Goal: Communication & Community: Answer question/provide support

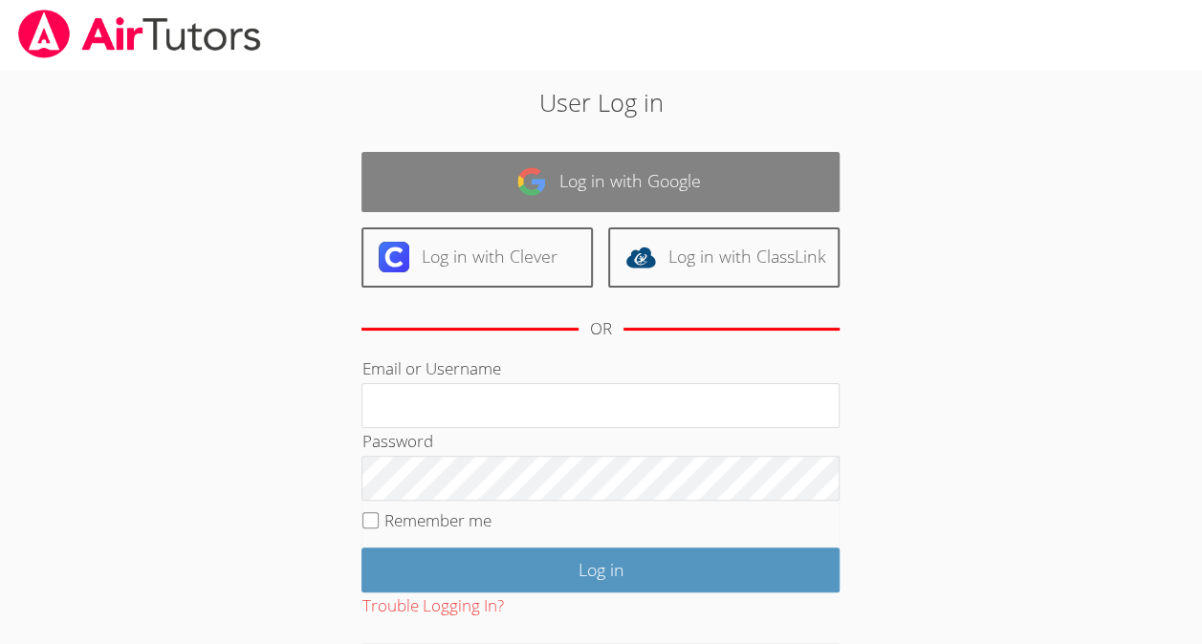
click at [675, 175] on link "Log in with Google" at bounding box center [600, 182] width 478 height 60
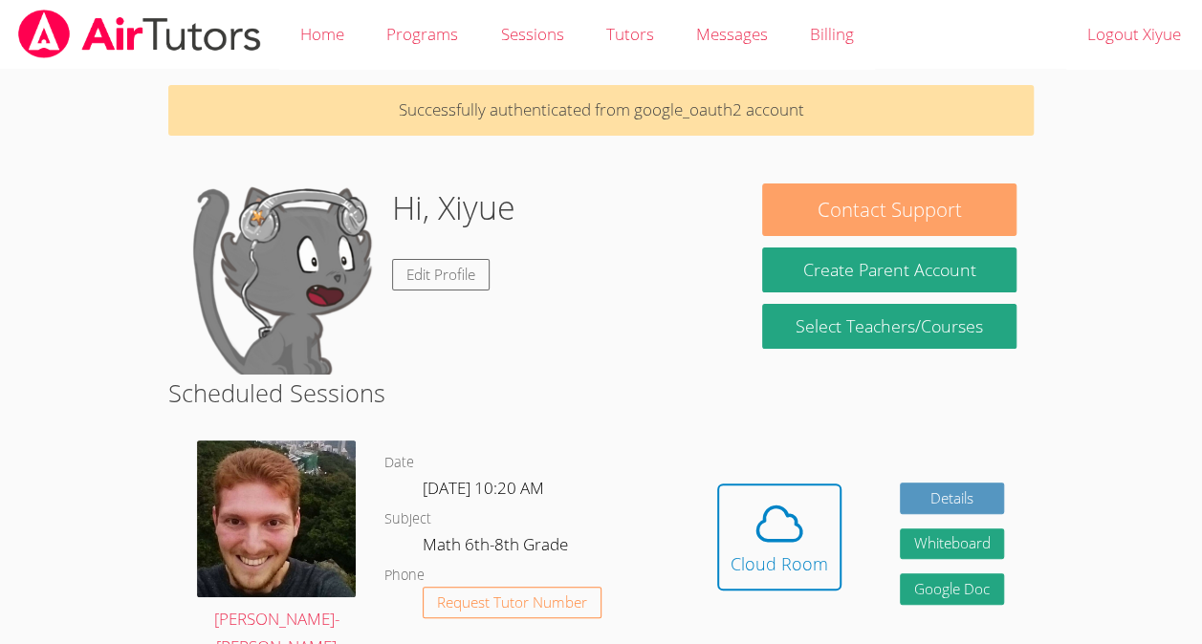
click at [977, 205] on button "Contact Support" at bounding box center [888, 210] width 253 height 53
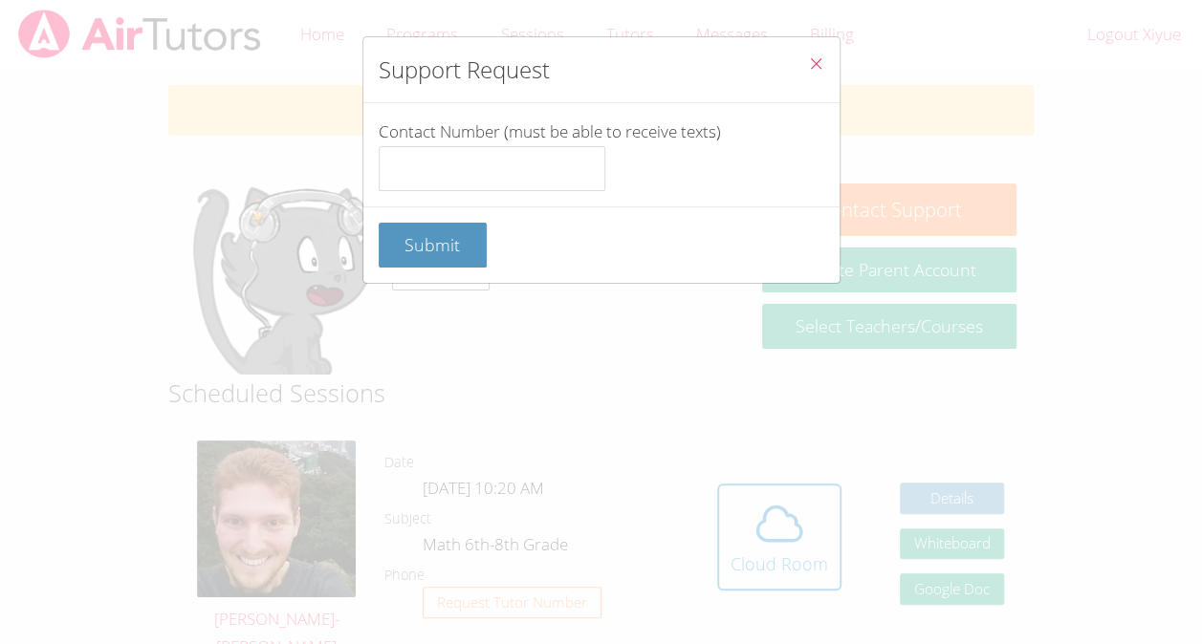
click at [794, 51] on button "Close" at bounding box center [816, 66] width 47 height 58
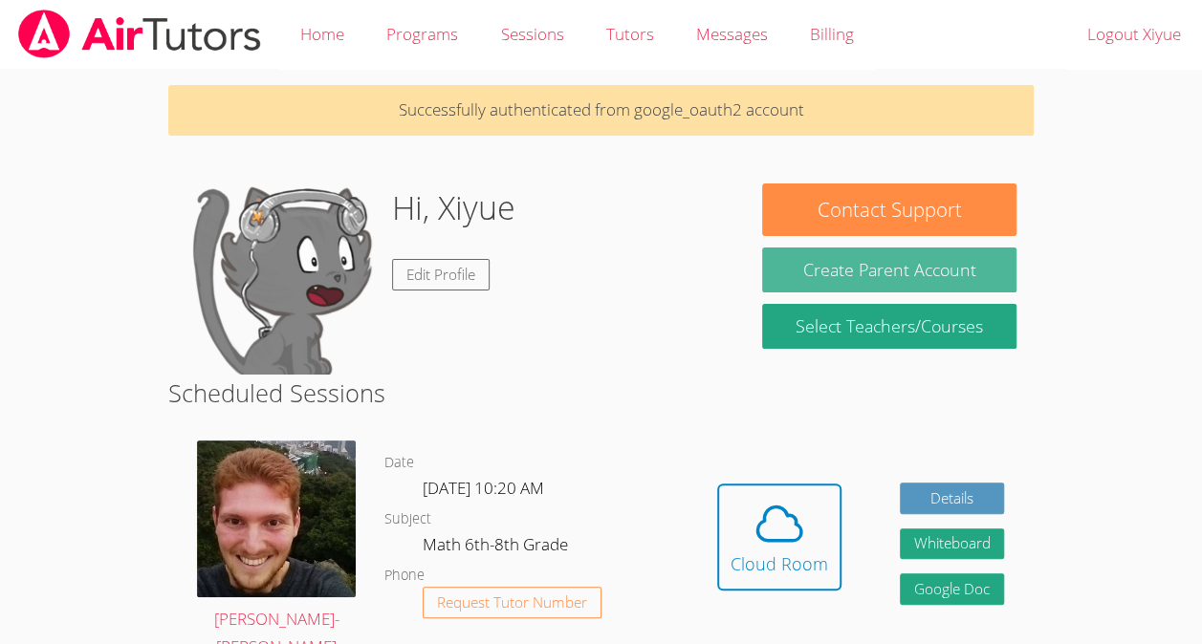
click at [986, 268] on button "Create Parent Account" at bounding box center [888, 270] width 253 height 45
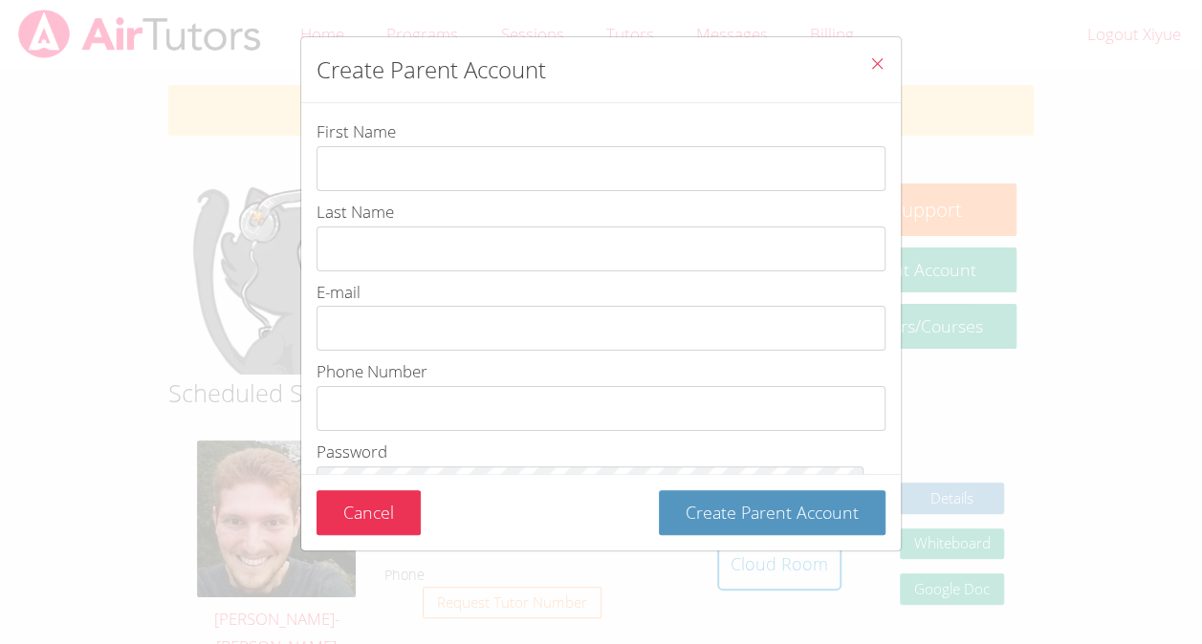
click at [880, 49] on button "Close" at bounding box center [877, 66] width 47 height 58
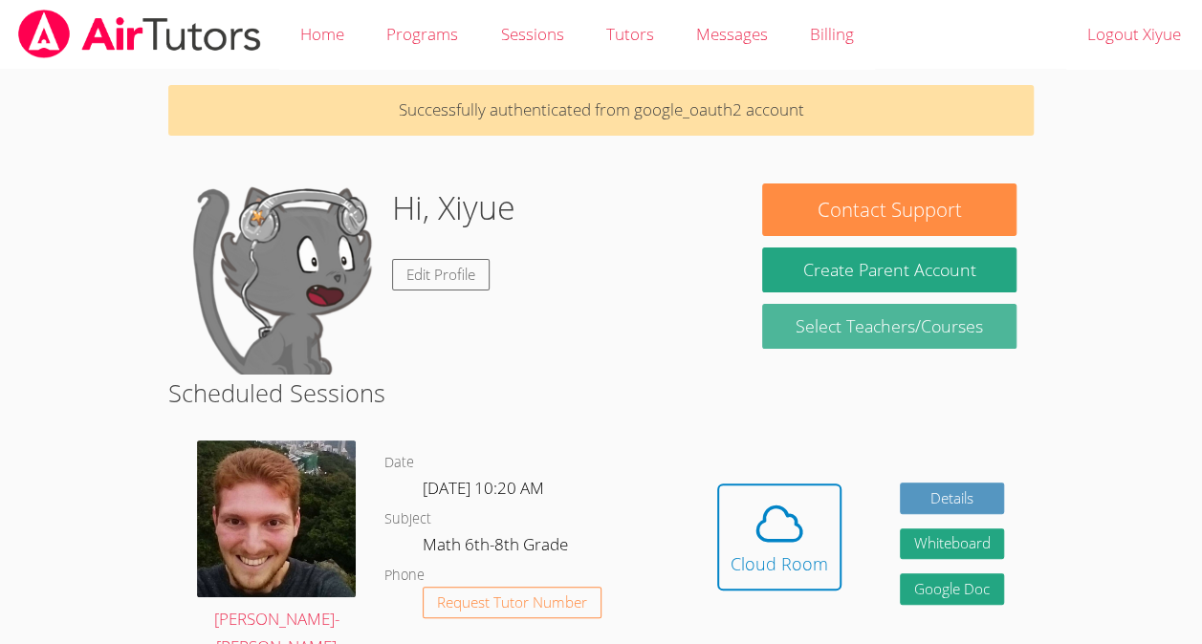
click at [937, 328] on link "Select Teachers/Courses" at bounding box center [888, 326] width 253 height 45
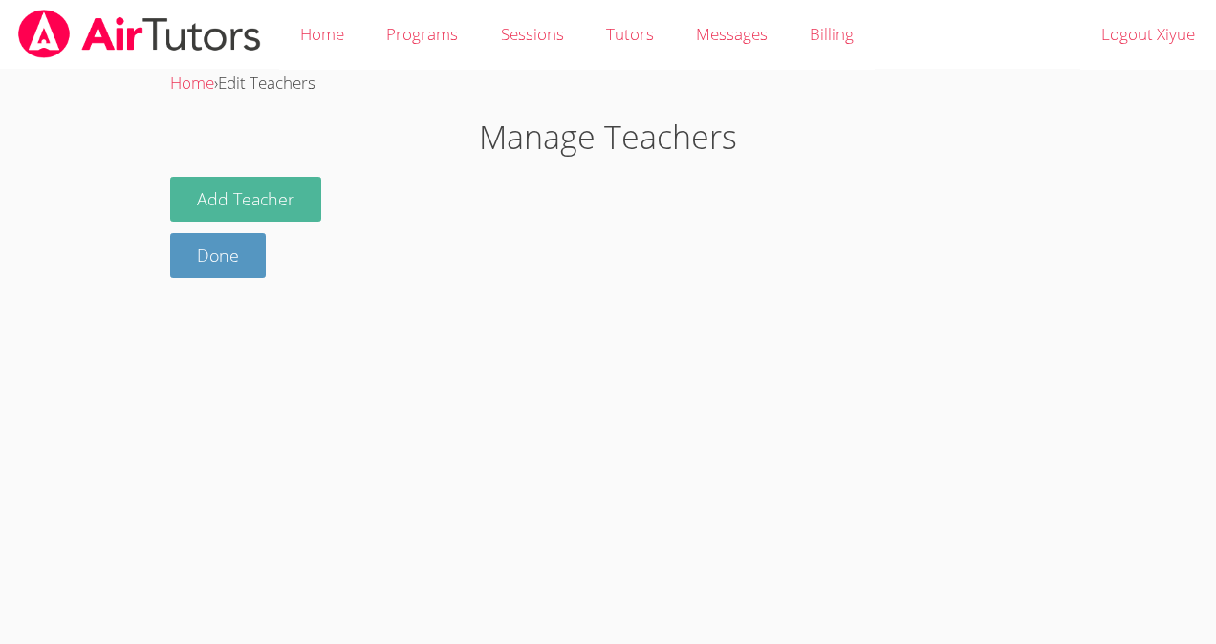
click at [209, 199] on button "Add Teacher" at bounding box center [245, 199] width 151 height 45
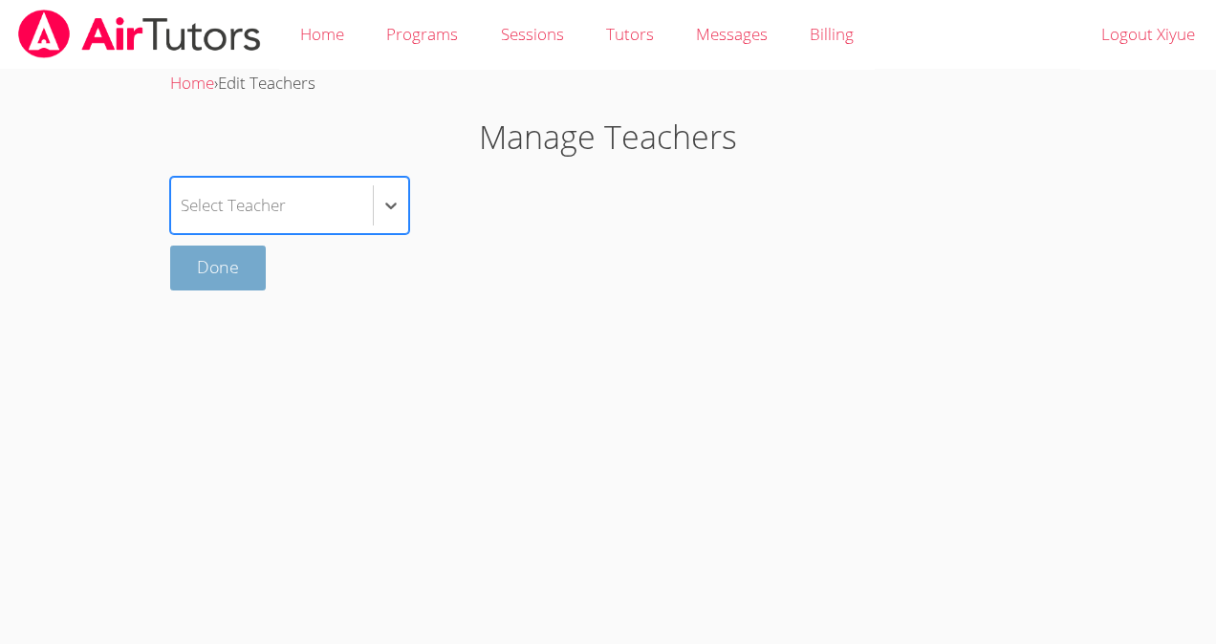
click at [207, 287] on link "Done" at bounding box center [218, 268] width 96 height 45
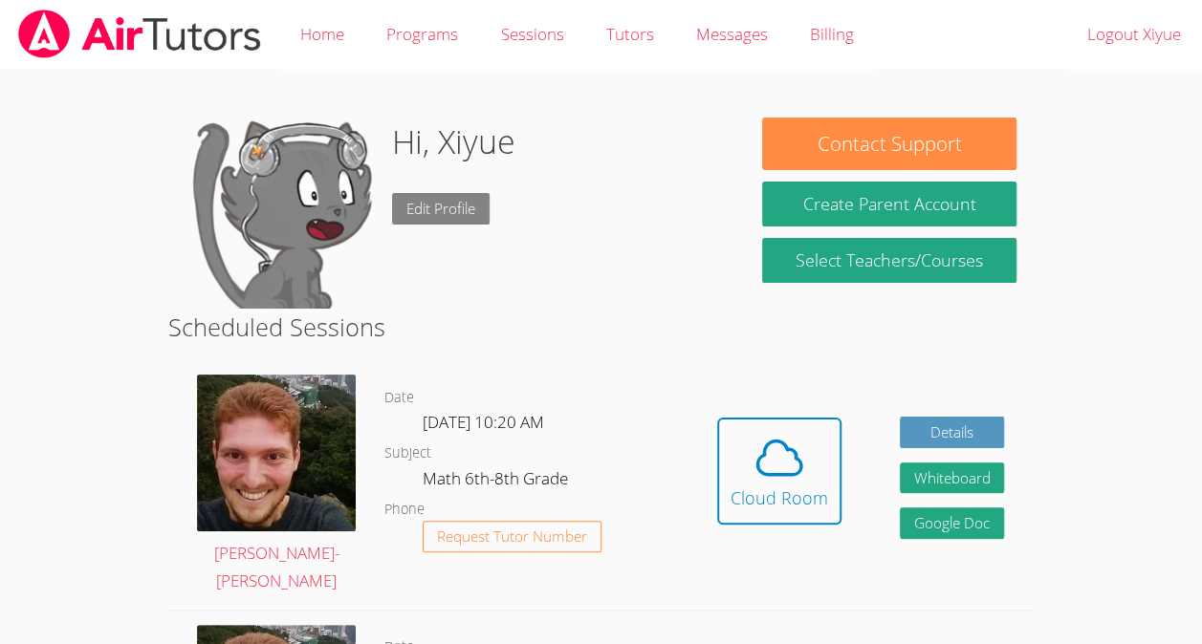
click at [423, 195] on link "Edit Profile" at bounding box center [441, 209] width 98 height 32
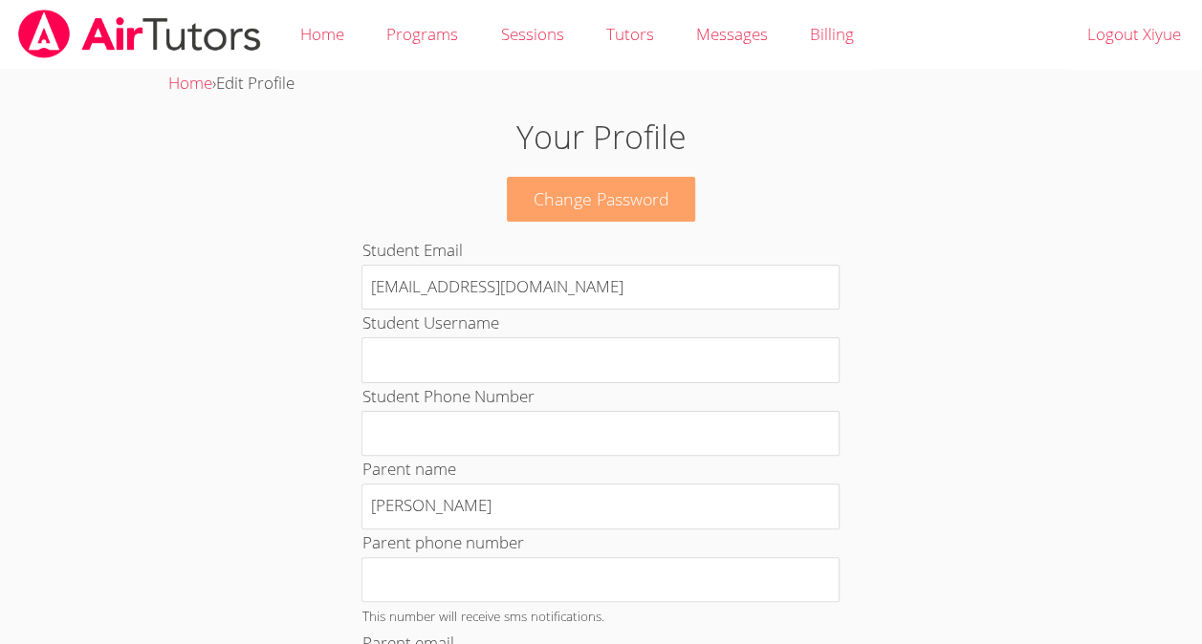
click at [649, 200] on link "Change Password" at bounding box center [601, 199] width 189 height 45
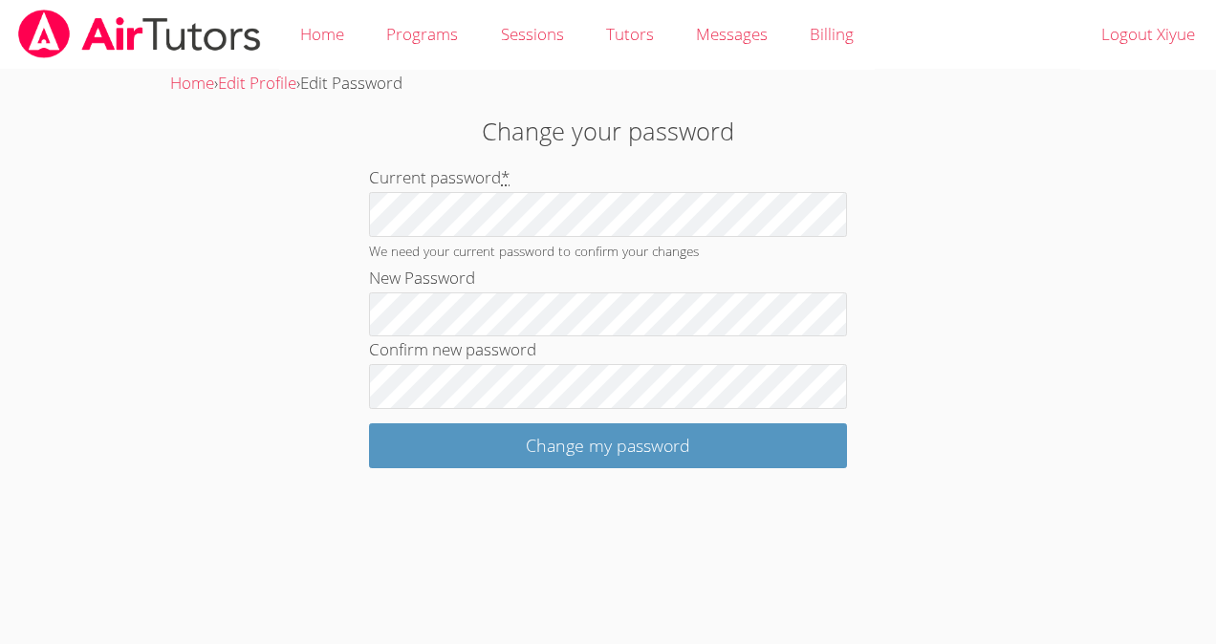
click at [30, 28] on img at bounding box center [139, 34] width 247 height 49
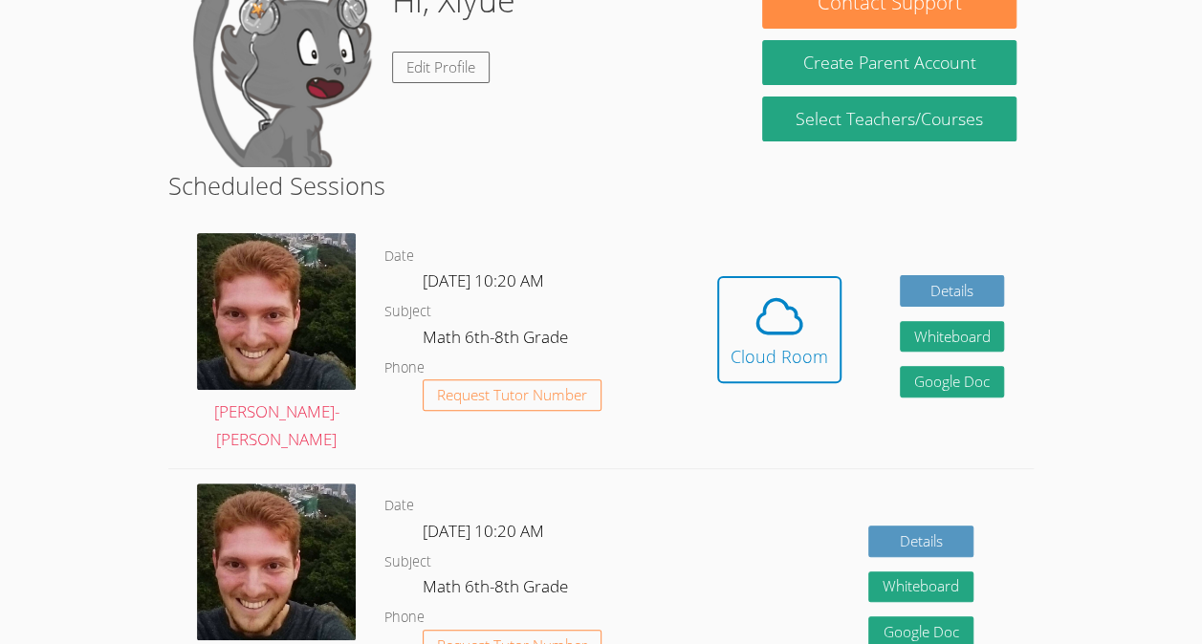
scroll to position [145, 0]
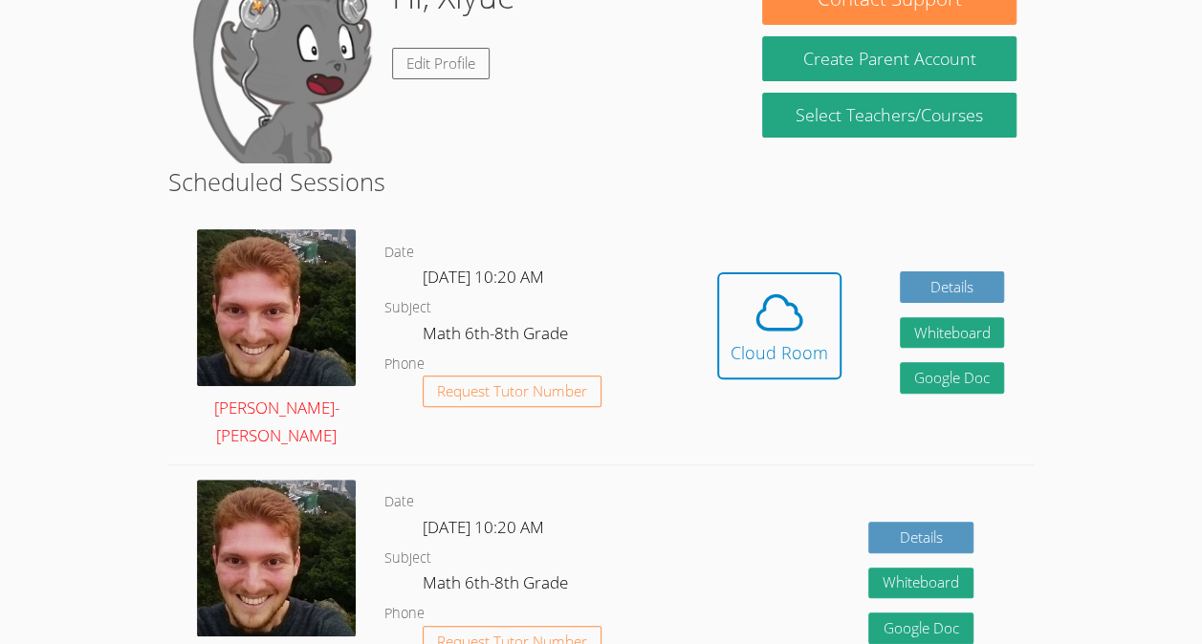
click at [231, 294] on img at bounding box center [276, 307] width 159 height 157
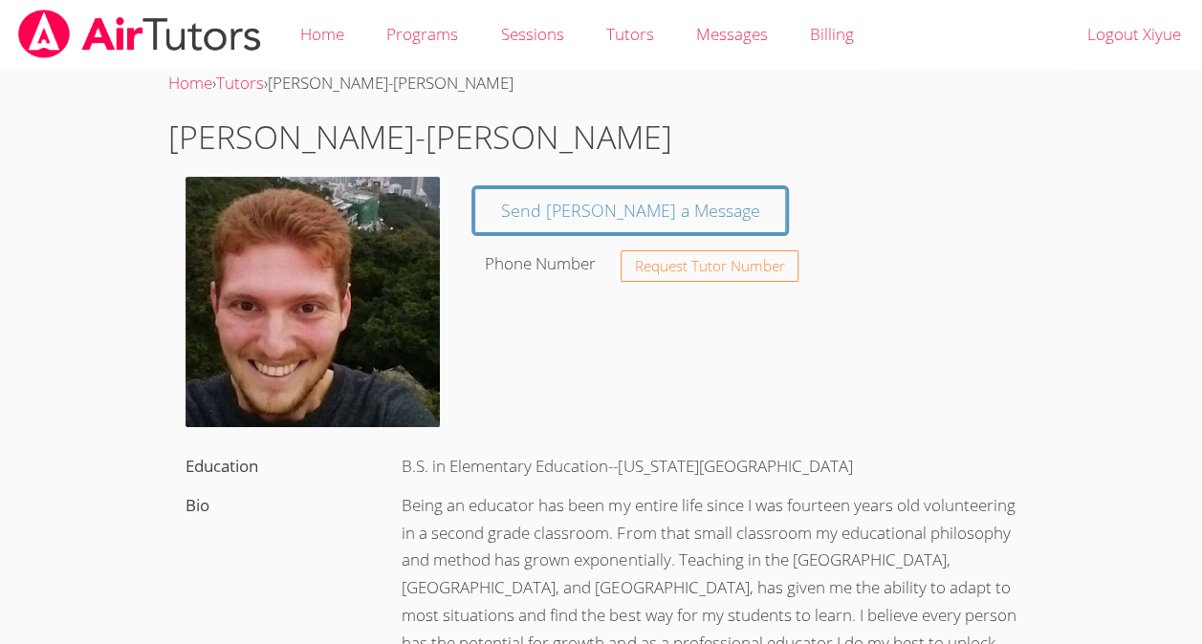
click at [235, 359] on img at bounding box center [311, 302] width 253 height 250
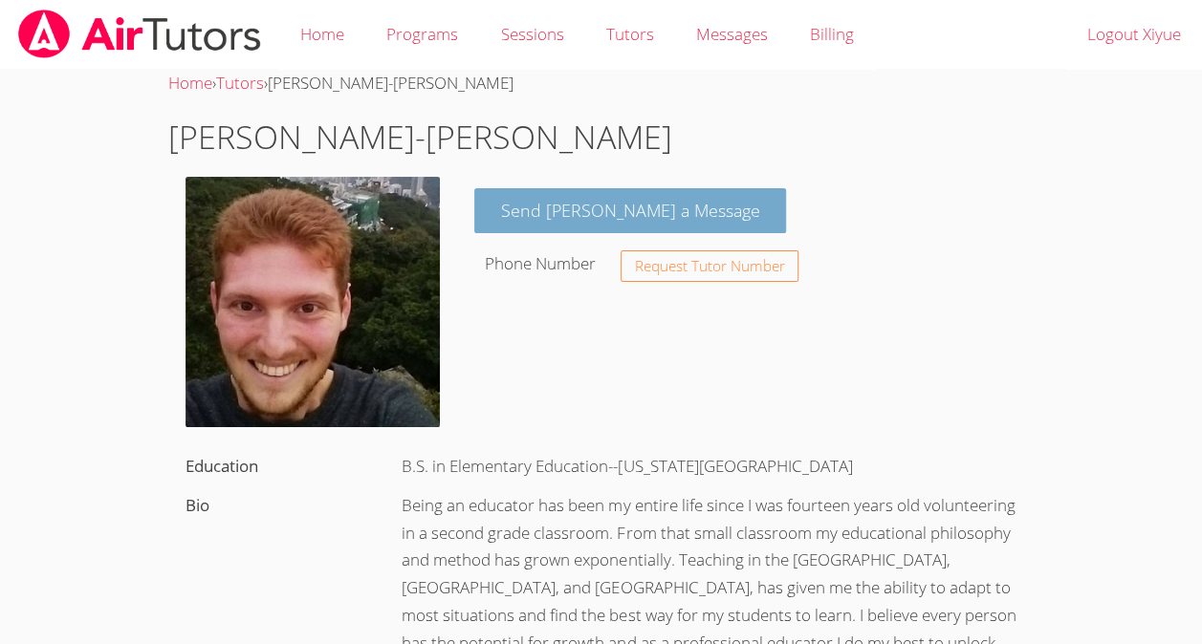
scroll to position [145, 0]
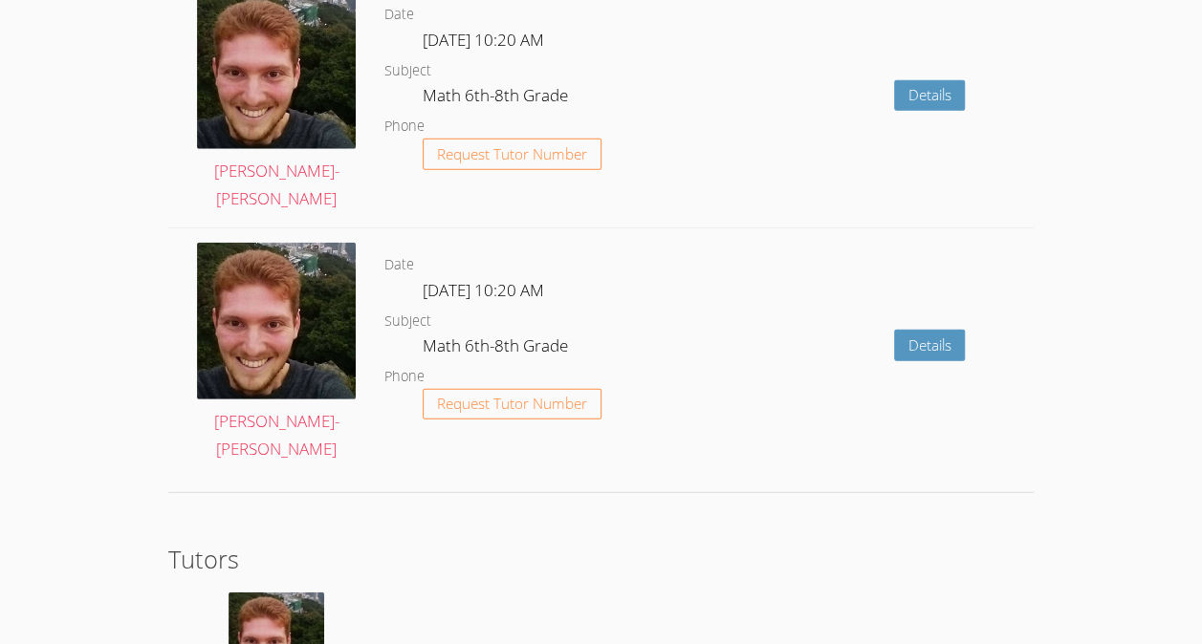
scroll to position [2545, 0]
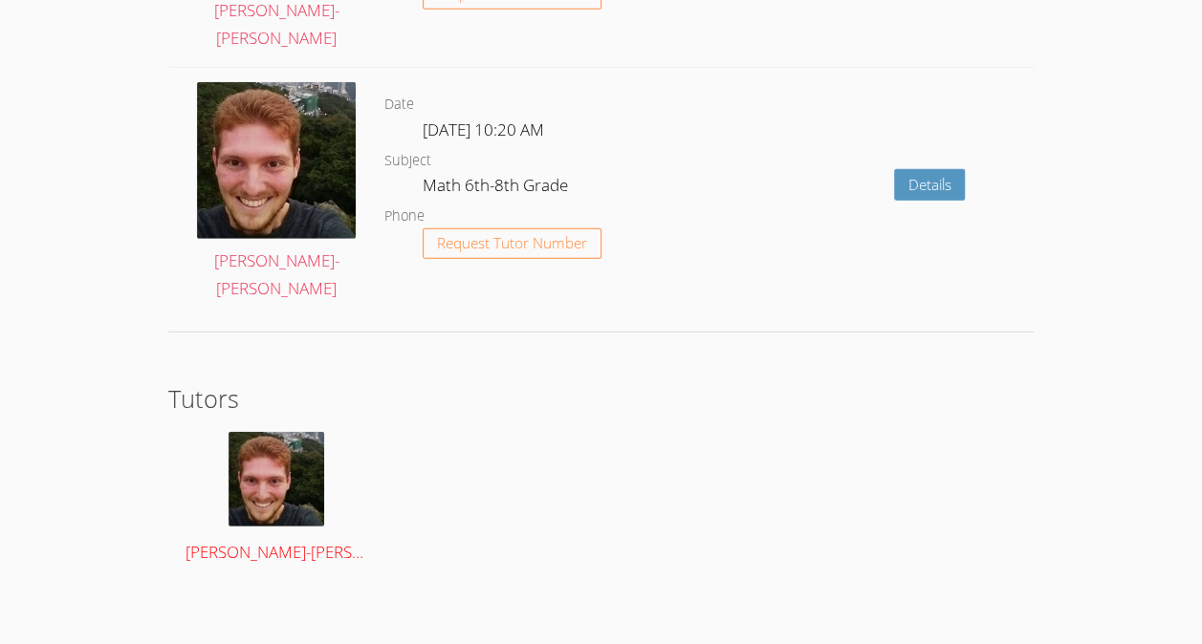
click at [299, 473] on img at bounding box center [276, 479] width 96 height 95
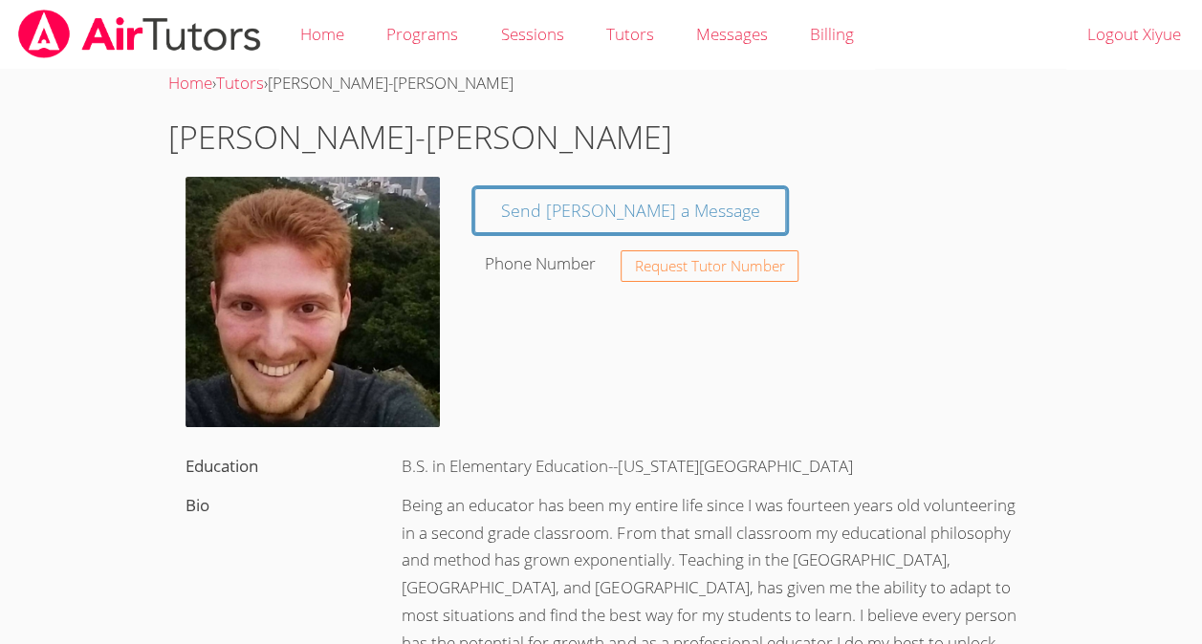
click at [26, 29] on img at bounding box center [139, 34] width 247 height 49
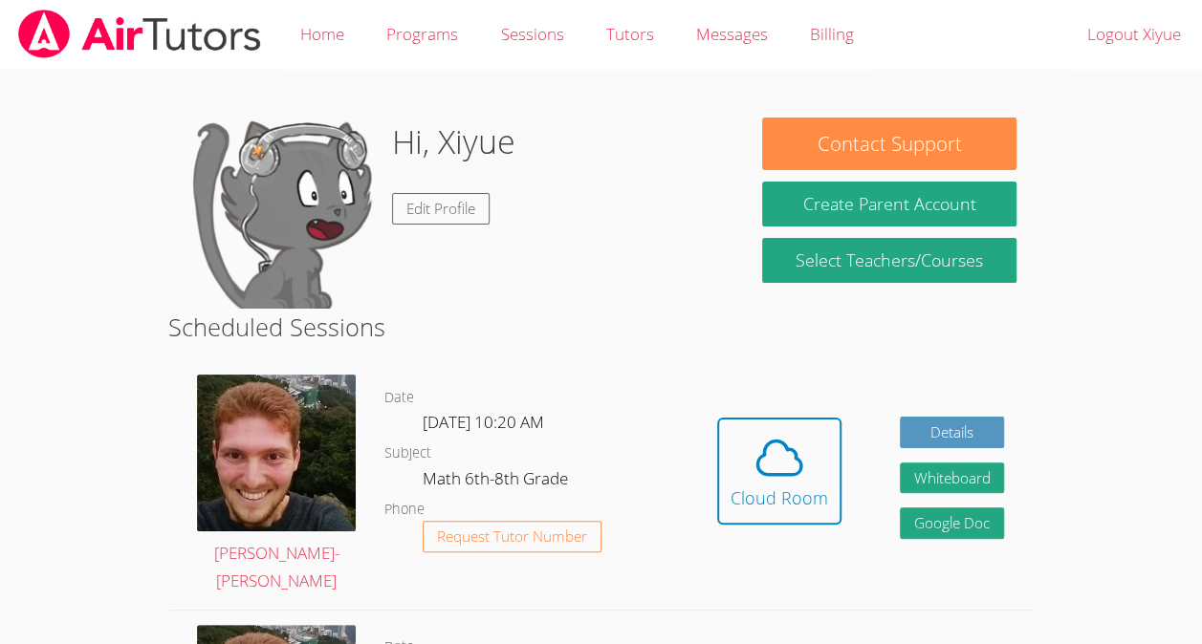
click at [276, 212] on img at bounding box center [280, 213] width 191 height 191
click at [323, 27] on link "Home" at bounding box center [322, 35] width 86 height 70
click at [412, 46] on link "Programs" at bounding box center [422, 35] width 114 height 70
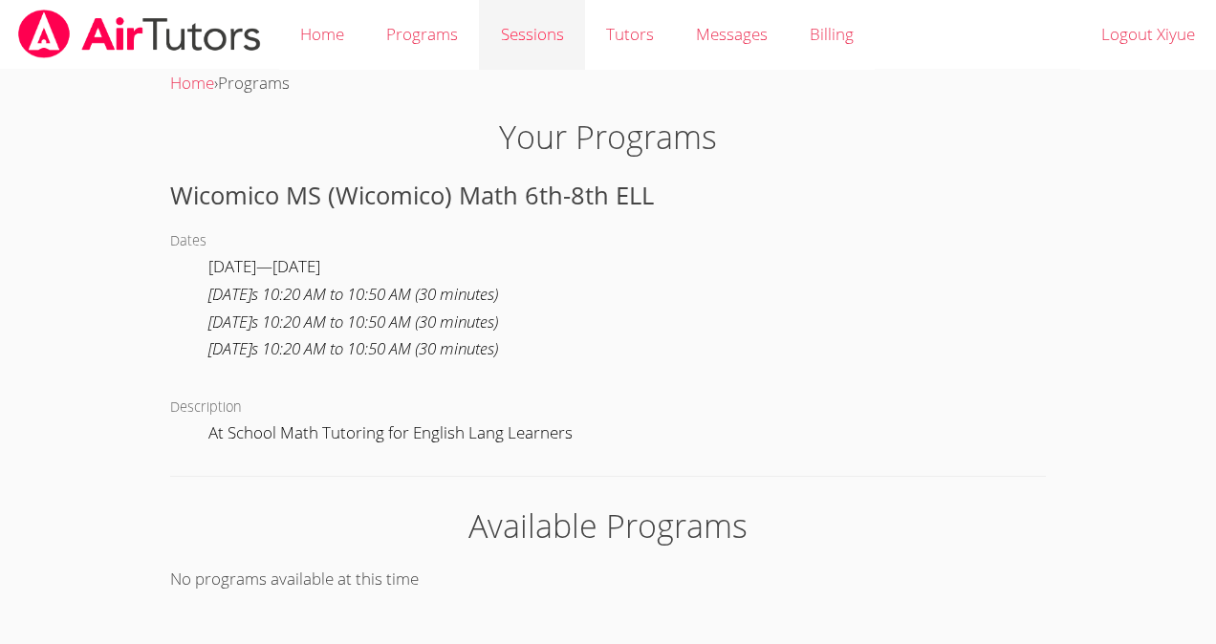
click at [554, 43] on link "Sessions" at bounding box center [531, 35] width 105 height 70
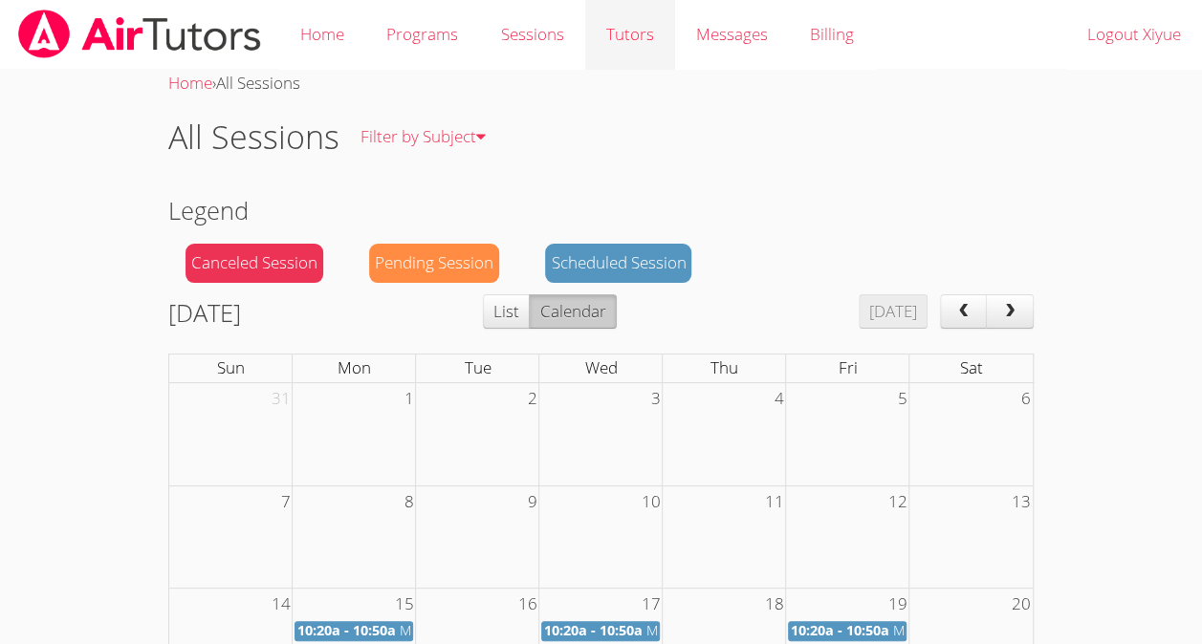
click at [614, 40] on link "Tutors" at bounding box center [630, 35] width 90 height 70
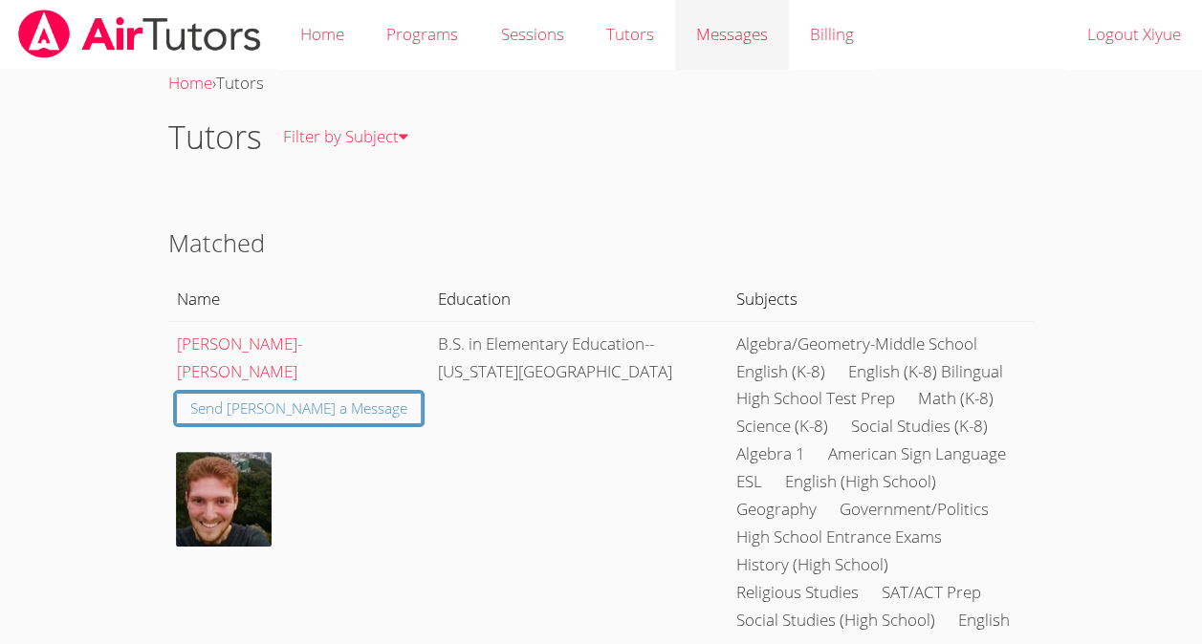
click at [748, 69] on link "Messages" at bounding box center [732, 35] width 114 height 70
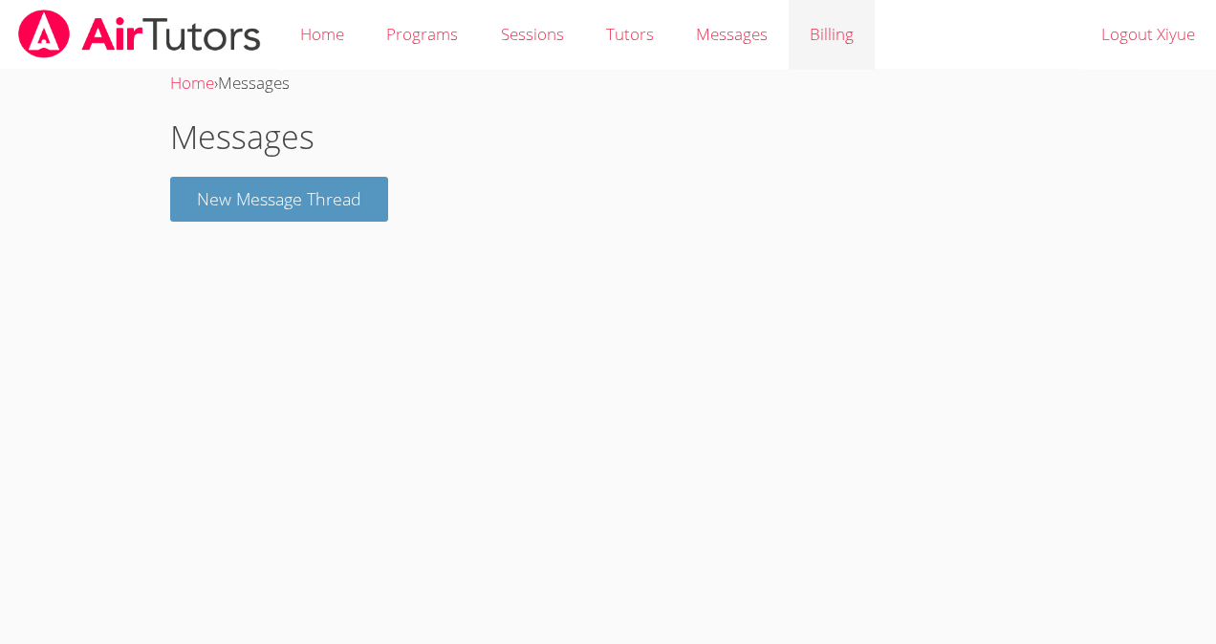
click at [832, 54] on link "Billing" at bounding box center [832, 35] width 86 height 70
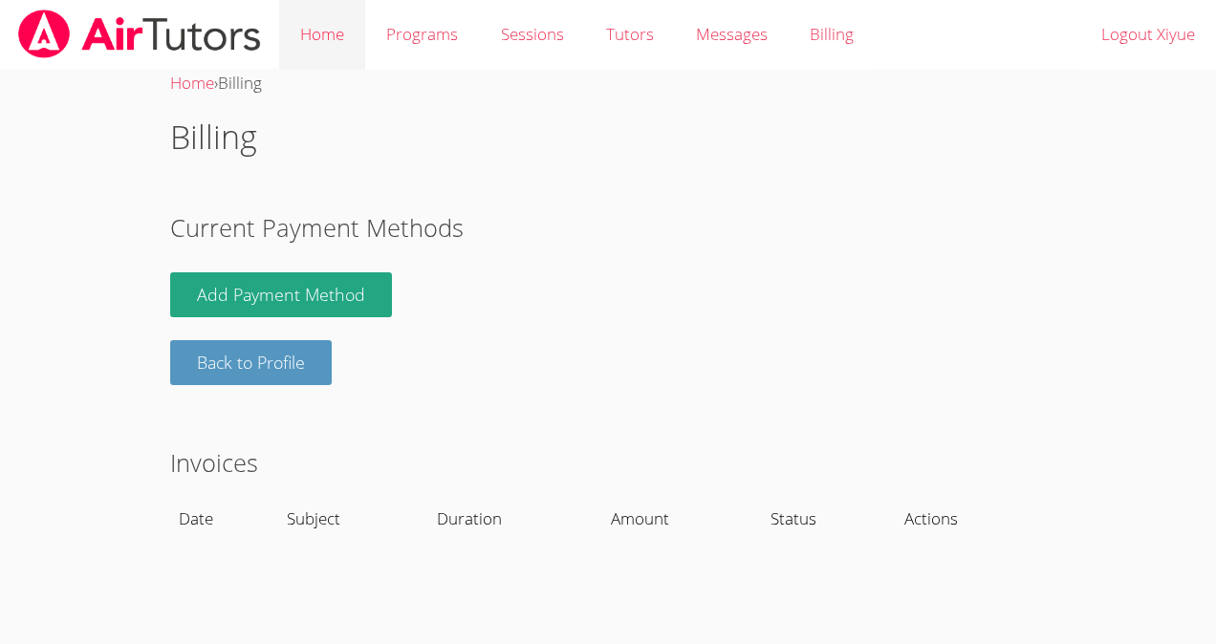
click at [331, 42] on link "Home" at bounding box center [322, 35] width 86 height 70
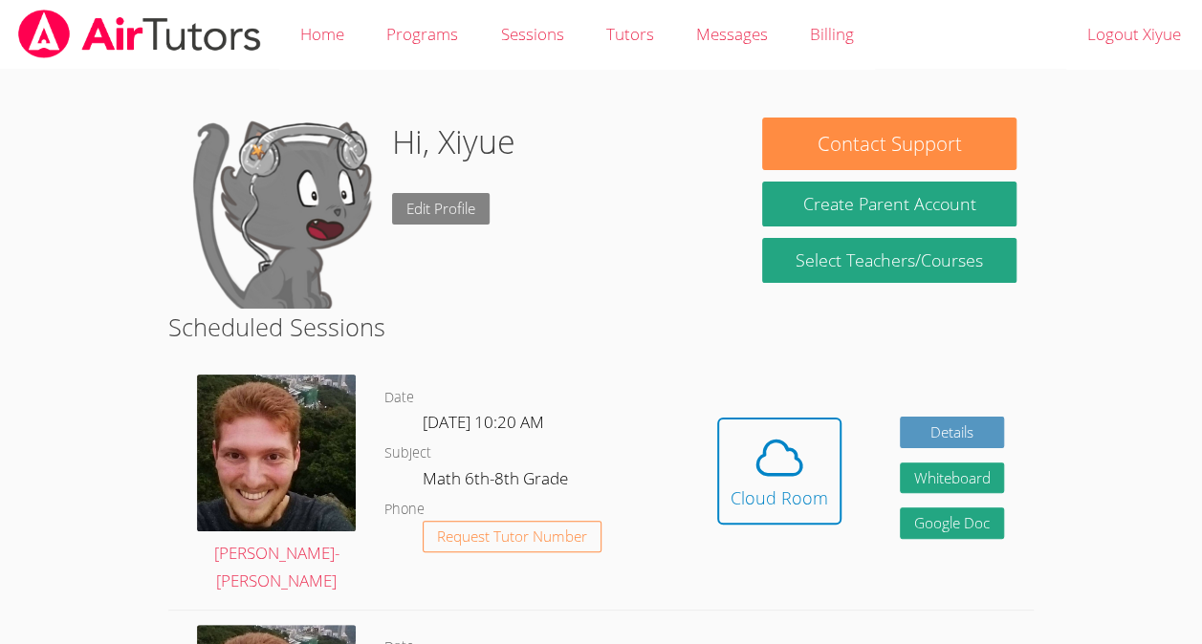
click at [468, 217] on link "Edit Profile" at bounding box center [441, 209] width 98 height 32
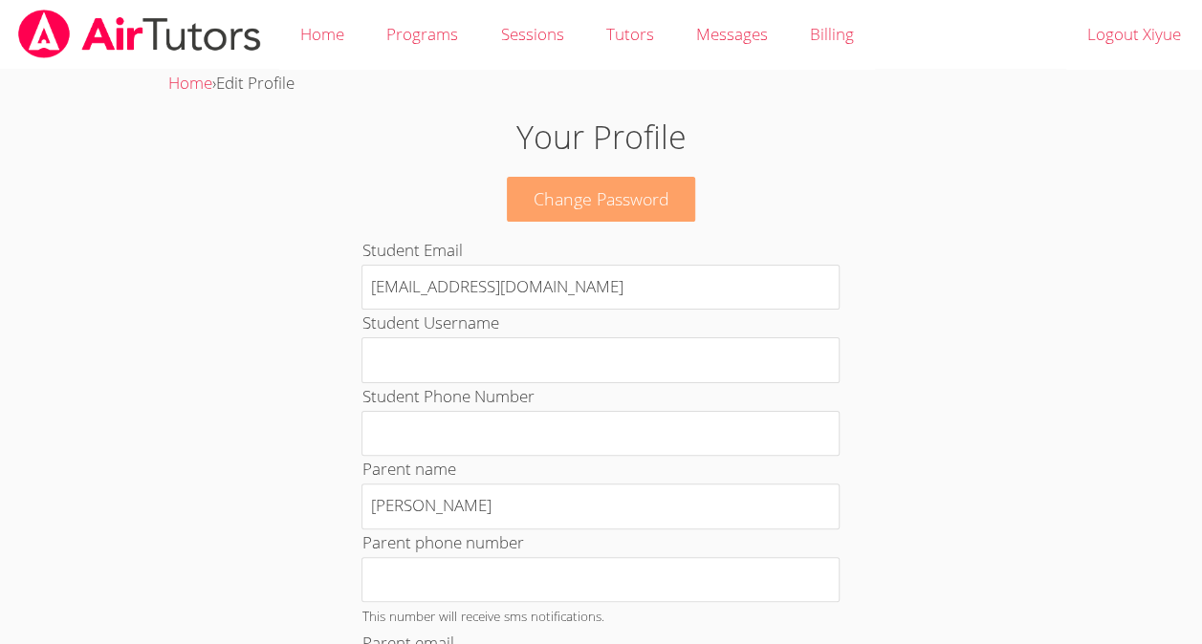
click at [596, 207] on link "Change Password" at bounding box center [601, 199] width 189 height 45
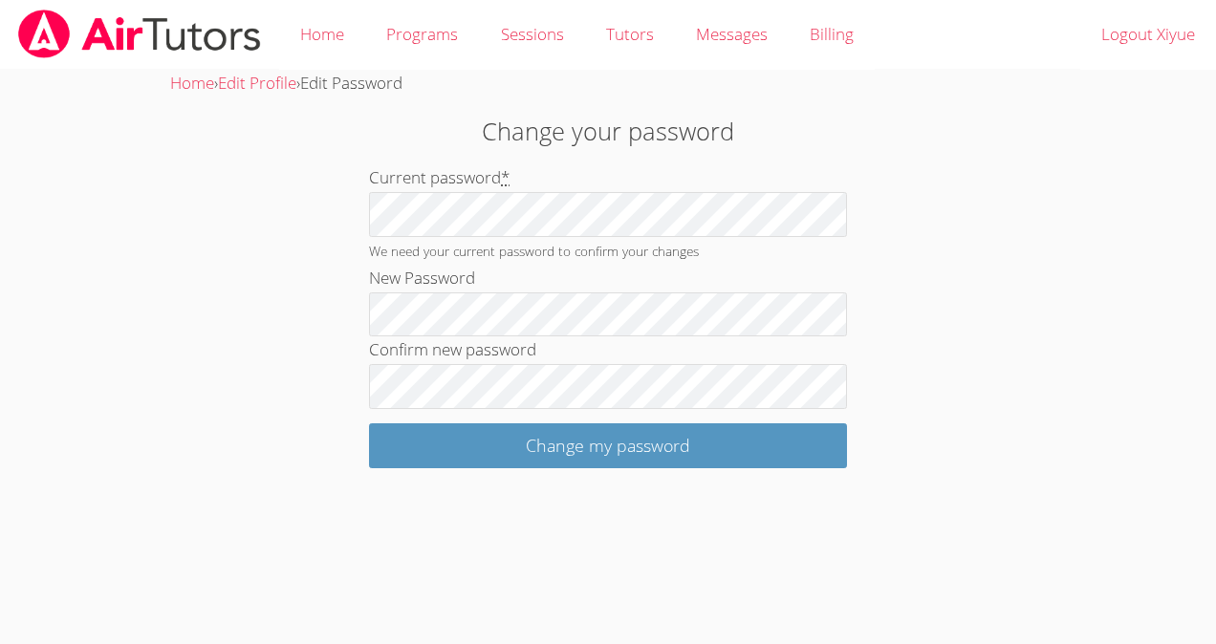
click at [41, 21] on img at bounding box center [139, 34] width 247 height 49
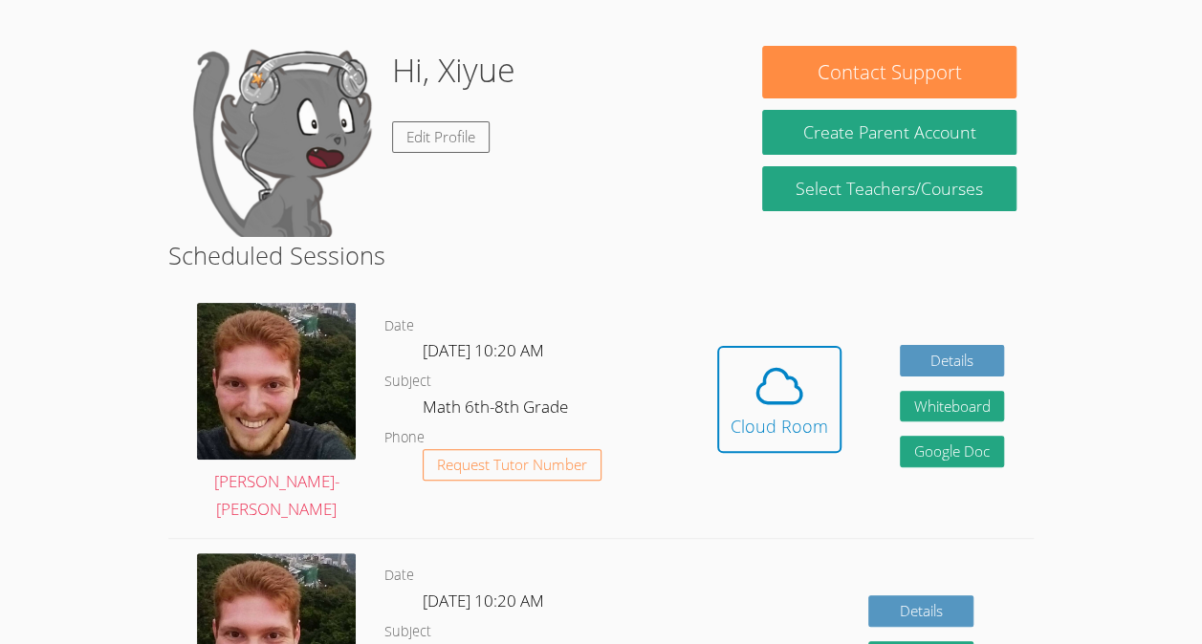
scroll to position [73, 0]
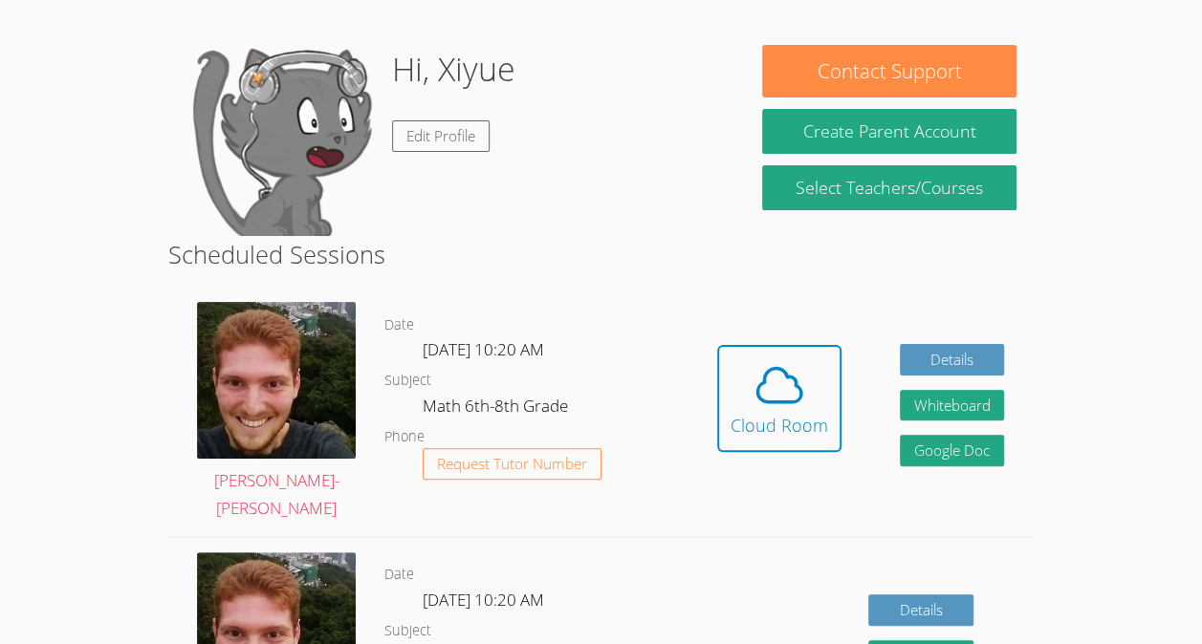
click at [248, 184] on img at bounding box center [280, 140] width 191 height 191
click at [264, 189] on img at bounding box center [280, 140] width 191 height 191
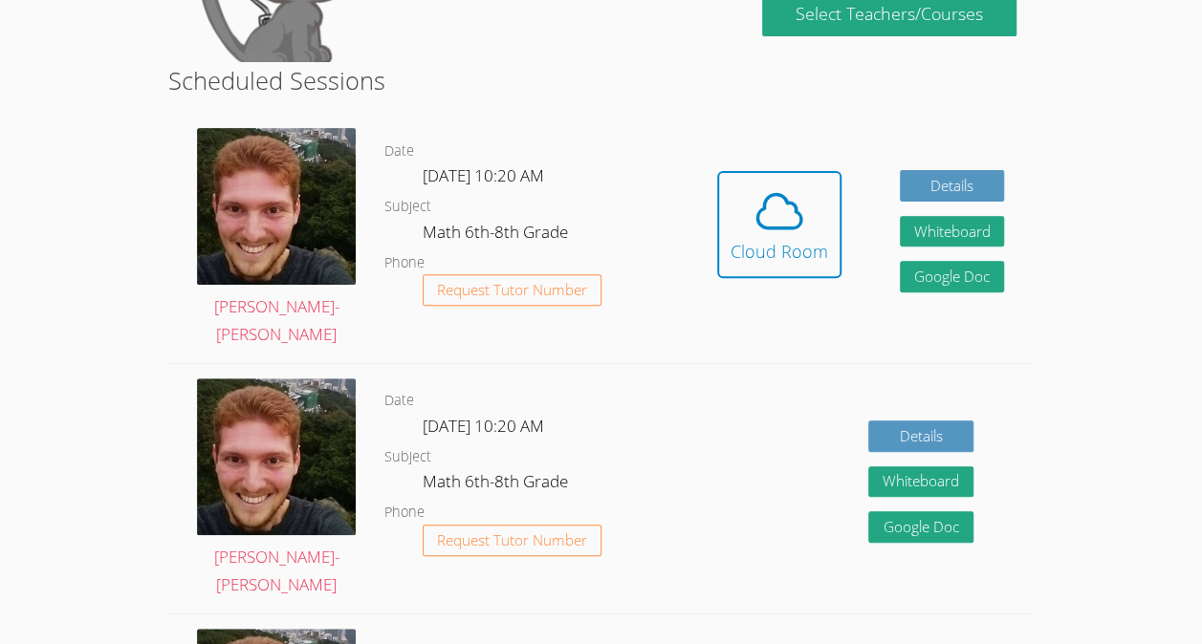
scroll to position [249, 0]
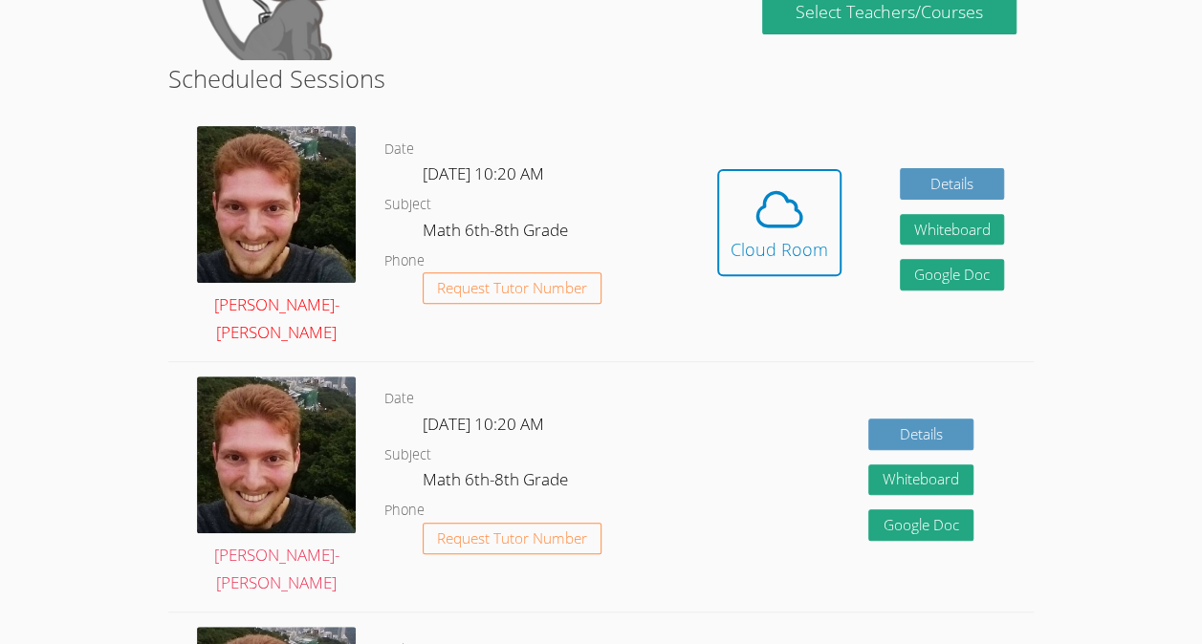
click at [259, 238] on img at bounding box center [276, 204] width 159 height 157
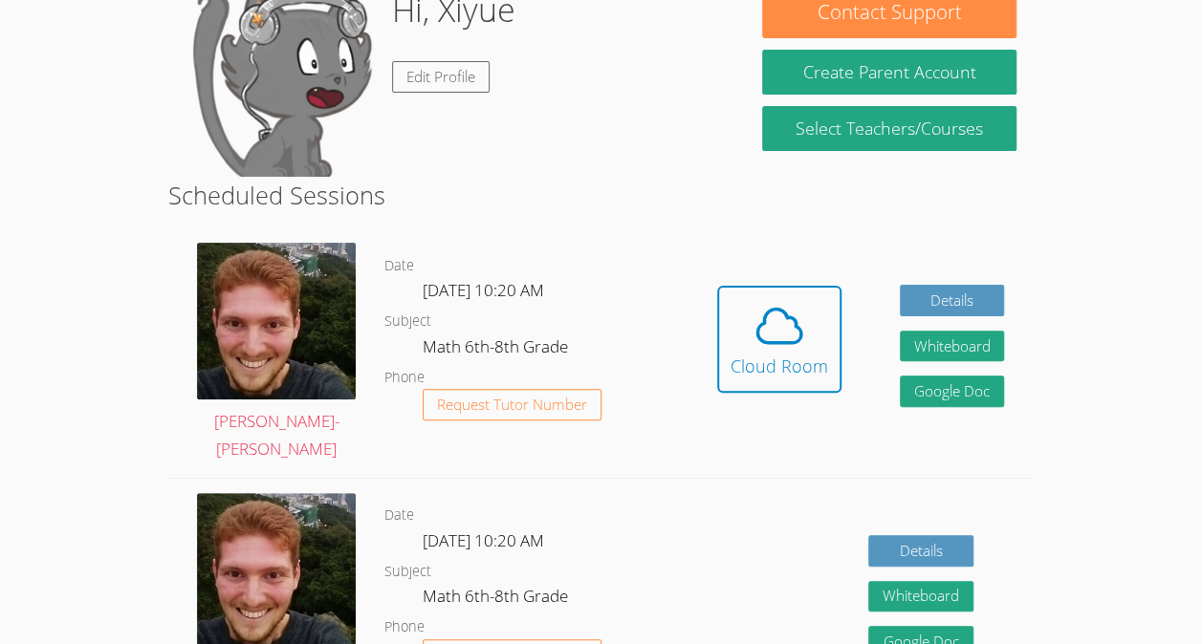
scroll to position [128, 0]
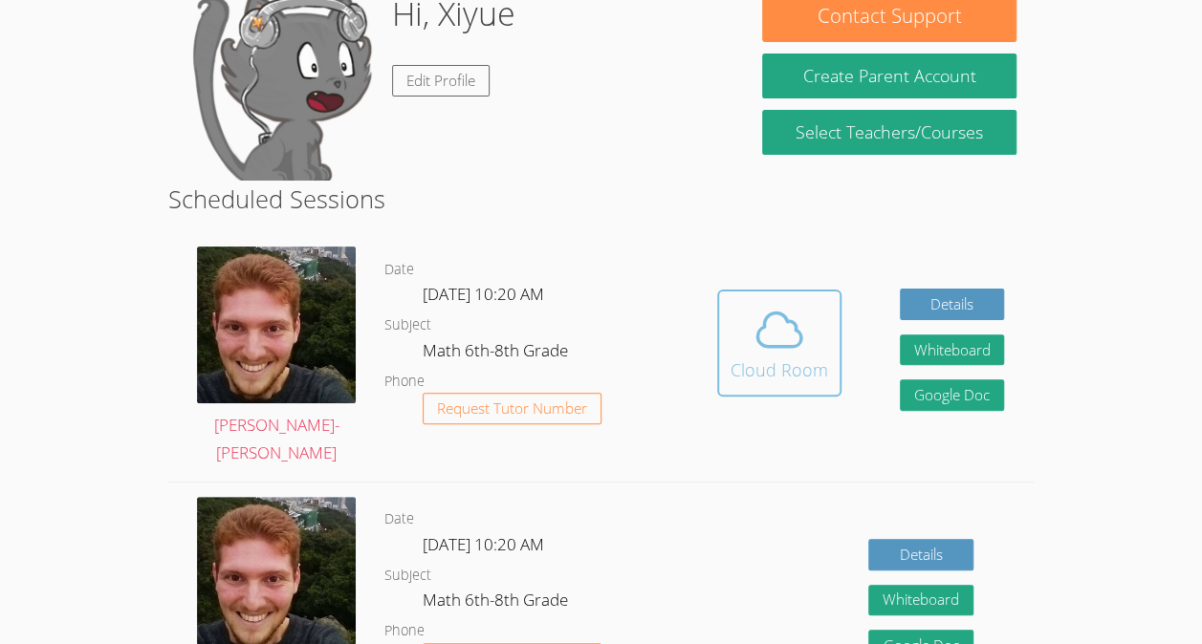
click at [832, 371] on button "Cloud Room" at bounding box center [779, 343] width 124 height 107
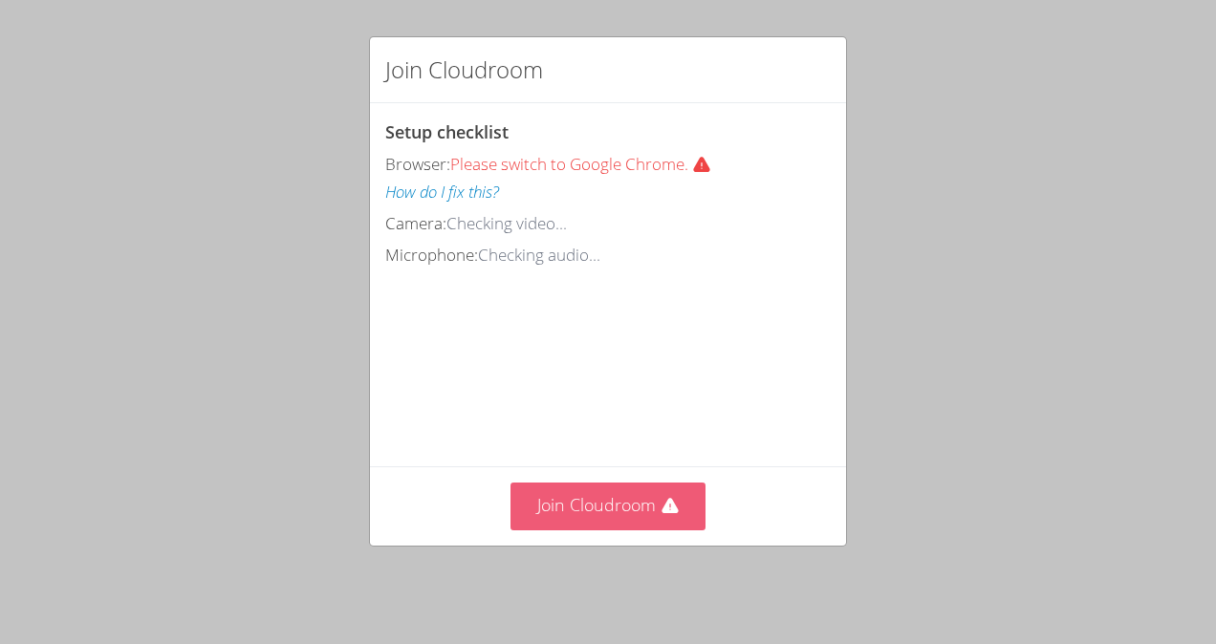
click at [587, 492] on button "Join Cloudroom" at bounding box center [609, 506] width 196 height 47
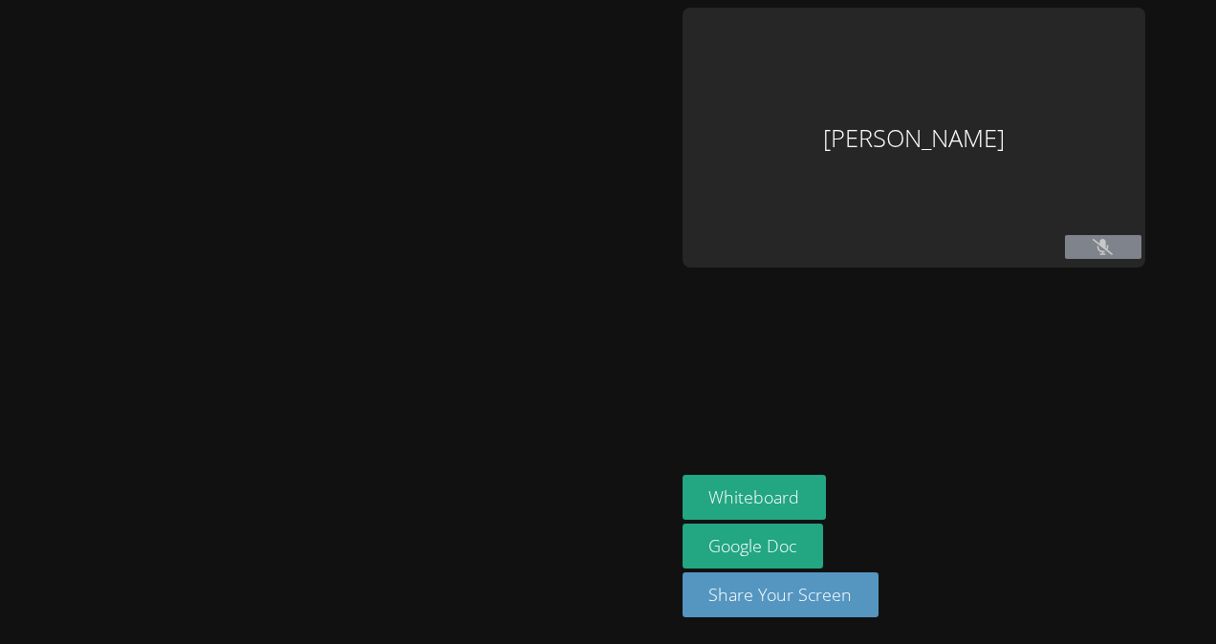
click at [1088, 254] on button at bounding box center [1103, 247] width 76 height 24
click at [772, 479] on button "Whiteboard" at bounding box center [755, 497] width 144 height 45
